Goal: Task Accomplishment & Management: Use online tool/utility

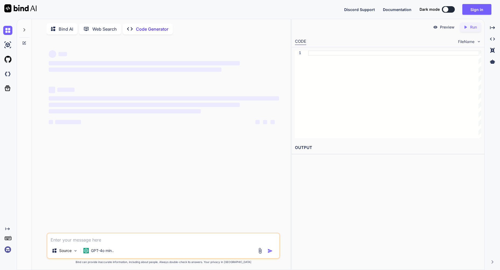
scroll to position [2, 0]
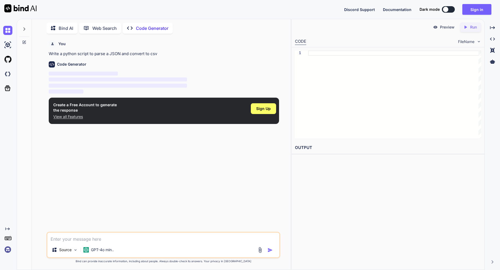
type textarea "x"
click at [167, 132] on div "You Write a python script to parse a JSON and convert to csv Code Generator ‌ ‌…" at bounding box center [164, 135] width 232 height 194
click at [259, 110] on span "Sign Up" at bounding box center [263, 108] width 15 height 5
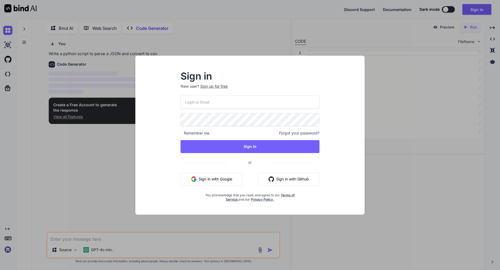
click at [217, 178] on button "Sign in with Google" at bounding box center [212, 179] width 62 height 13
click at [219, 180] on button "Sign in with Google" at bounding box center [212, 179] width 62 height 13
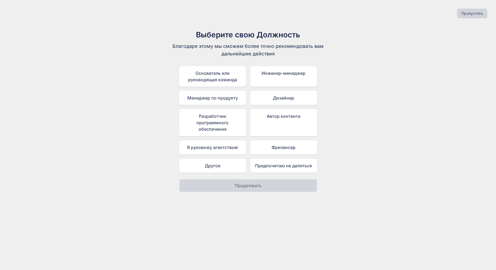
click at [342, 117] on div "Выберите свою Должность Благодаря этому мы сможем более точно рекомендовать вам…" at bounding box center [247, 110] width 487 height 163
click at [217, 119] on div "Разработчик программного обеспечения" at bounding box center [212, 122] width 67 height 27
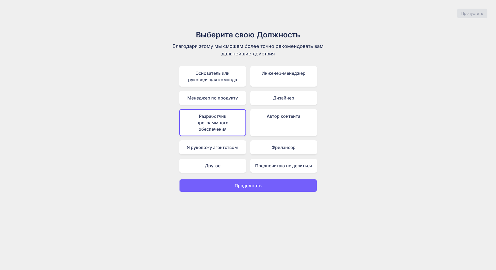
click at [267, 186] on button "Продолжать" at bounding box center [248, 185] width 138 height 13
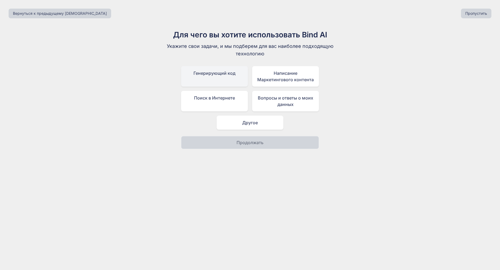
click at [239, 82] on div "Генерирующий код" at bounding box center [214, 76] width 67 height 20
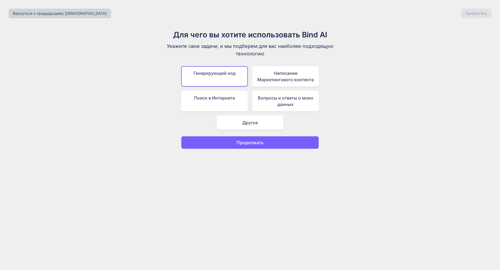
click at [256, 142] on ya-tr-span "Продолжать" at bounding box center [250, 142] width 27 height 5
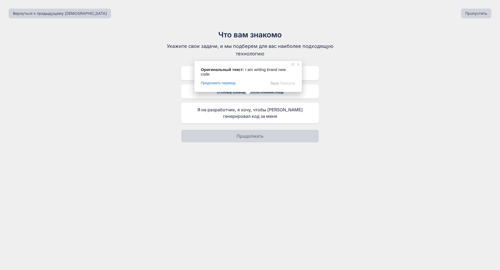
click at [362, 119] on div "Что вам знакомо Укажите свои задачи, и мы подберем для вас наиболее подходящую …" at bounding box center [249, 86] width 491 height 114
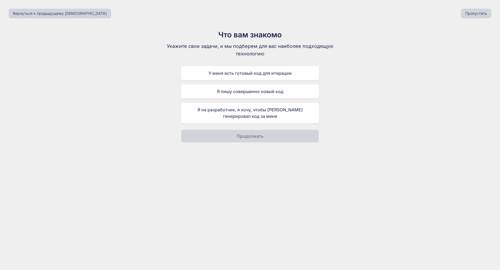
click at [155, 86] on div "Что вам знакомо Укажите свои задачи, и мы подберем для вас наиболее подходящую …" at bounding box center [249, 86] width 491 height 114
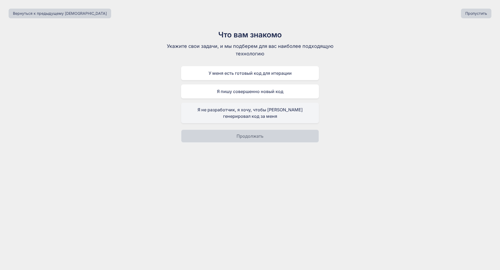
click at [259, 115] on div "Я не разработчик, я хочу, чтобы ИИ генерировал код за меня" at bounding box center [250, 113] width 138 height 20
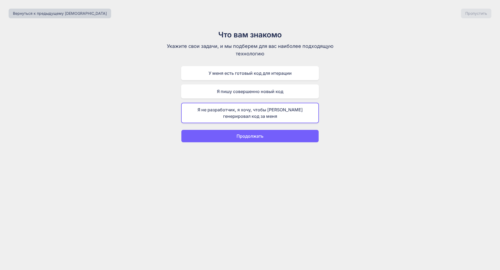
click at [251, 129] on div "Что вам знакомо Укажите свои задачи, и мы подберем для вас наиболее подходящую …" at bounding box center [250, 86] width 181 height 114
click at [252, 135] on ya-tr-span "Продолжать" at bounding box center [250, 135] width 27 height 5
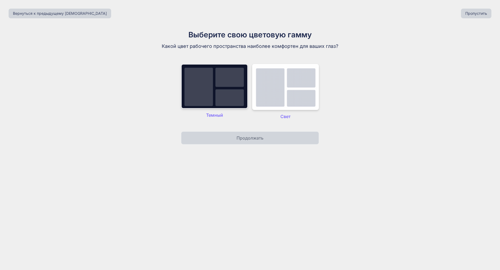
click at [218, 106] on img at bounding box center [214, 86] width 67 height 45
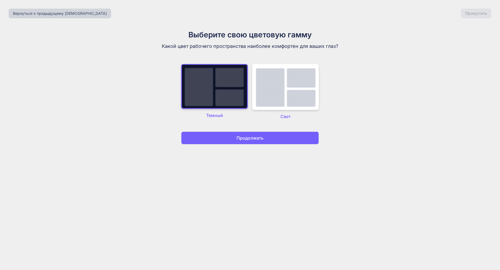
click at [248, 139] on ya-tr-span "Продолжать" at bounding box center [250, 137] width 27 height 5
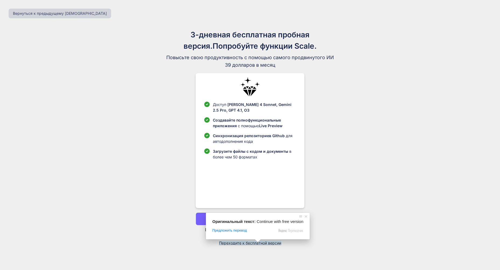
click at [258, 245] on ya-tr-span "Переходите к бесплатной версии" at bounding box center [250, 243] width 62 height 5
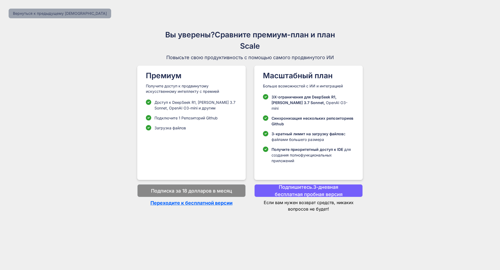
click at [62, 12] on ya-tr-span "Вернуться к предыдущему шагу" at bounding box center [60, 13] width 94 height 5
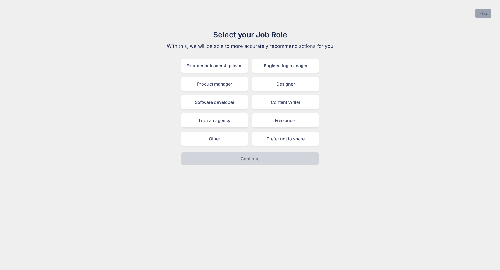
click at [482, 14] on button "Skip" at bounding box center [483, 14] width 16 height 10
